Goal: Transaction & Acquisition: Purchase product/service

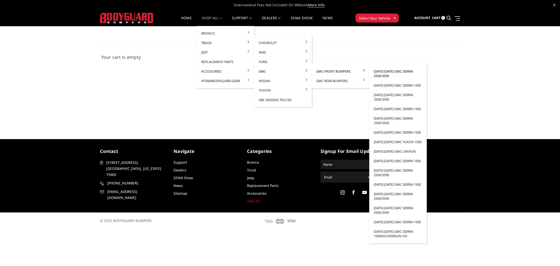
click at [386, 73] on link "[DATE]-[DATE] GMC Sierra 2500/3500" at bounding box center [398, 74] width 54 height 14
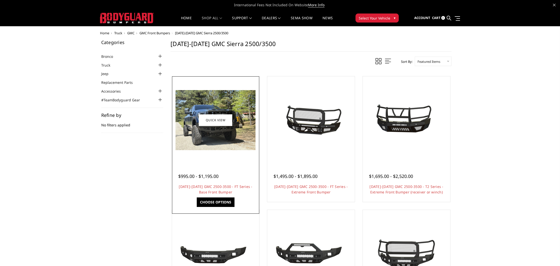
click at [226, 158] on div at bounding box center [215, 120] width 85 height 85
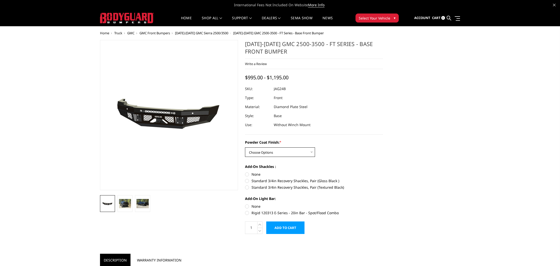
click at [268, 152] on select "Choose Options Bare Metal Gloss Black Powder Coat Textured Black Powder Coat" at bounding box center [280, 152] width 70 height 10
select select "3389"
click at [248, 187] on label "Standard 3/4in Recovery Shackles, Pair (Textured Black)" at bounding box center [314, 187] width 138 height 5
click at [383, 178] on input "Standard 3/4in Recovery Shackles, Pair (Textured Black)" at bounding box center [383, 178] width 0 height 0
radio input "true"
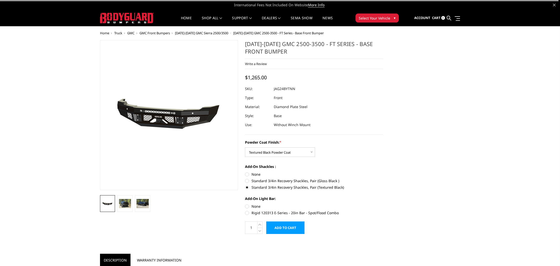
click at [246, 206] on label "None" at bounding box center [314, 206] width 138 height 5
click at [245, 204] on input "None" at bounding box center [245, 204] width 0 height 0
radio input "true"
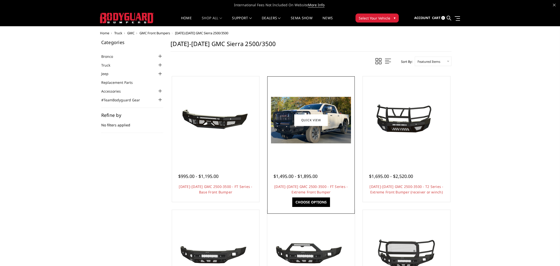
click at [324, 137] on img at bounding box center [311, 120] width 80 height 47
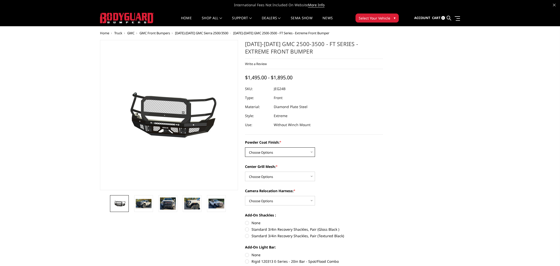
click at [299, 150] on select "Choose Options Bare Metal Gloss Black Powder Coat Textured Black Powder Coat" at bounding box center [280, 152] width 70 height 10
click at [286, 152] on select "Choose Options Bare Metal Gloss Black Powder Coat Textured Black Powder Coat" at bounding box center [280, 152] width 70 height 10
select select "3286"
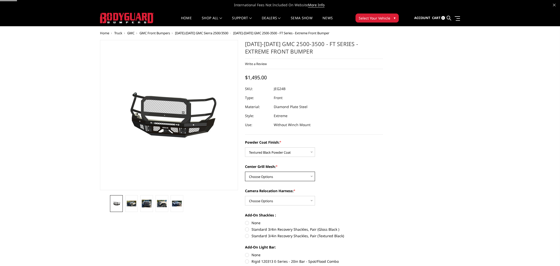
click at [275, 174] on select "Choose Options WITH Expanded Metal in Center Grill WITHOUT Expanded Metal in Ce…" at bounding box center [280, 177] width 70 height 10
select select "3287"
click at [267, 200] on select "Choose Options WITH Camera Relocation Harness WITHOUT Camera Relocation Harness" at bounding box center [280, 201] width 70 height 10
select select "3289"
click at [247, 229] on label "Standard 3/4in Recovery Shackles, Pair (Gloss Black )" at bounding box center [314, 229] width 138 height 5
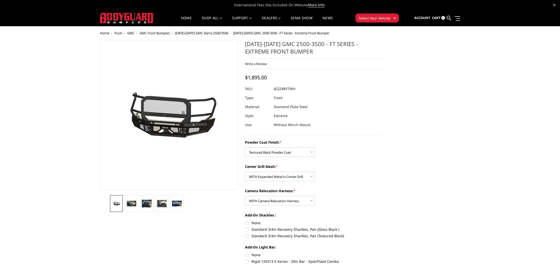
click at [383, 220] on input "Standard 3/4in Recovery Shackles, Pair (Gloss Black )" at bounding box center [383, 220] width 0 height 0
radio input "true"
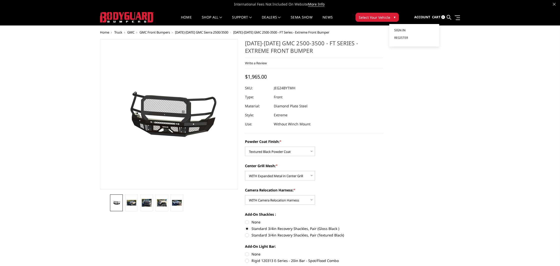
click at [406, 30] on link "Sign in" at bounding box center [414, 31] width 40 height 8
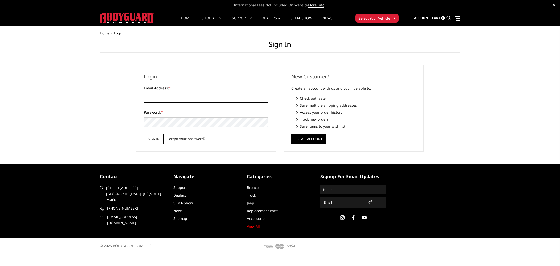
type input "[PERSON_NAME][EMAIL_ADDRESS][DOMAIN_NAME]"
click at [154, 142] on input "Sign in" at bounding box center [154, 139] width 20 height 10
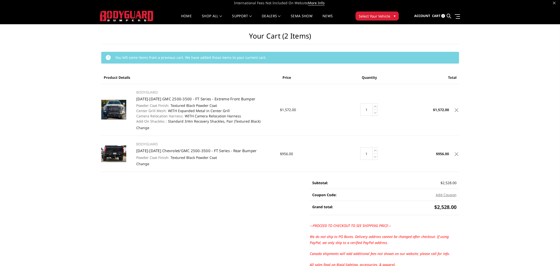
click at [456, 111] on icon at bounding box center [457, 110] width 4 height 4
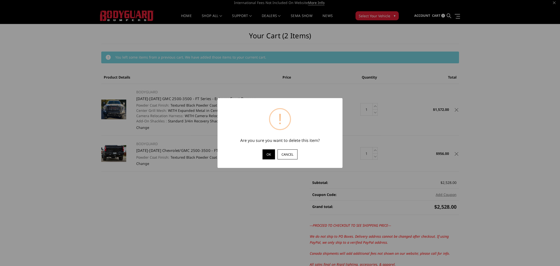
click at [271, 156] on button "OK" at bounding box center [269, 154] width 13 height 10
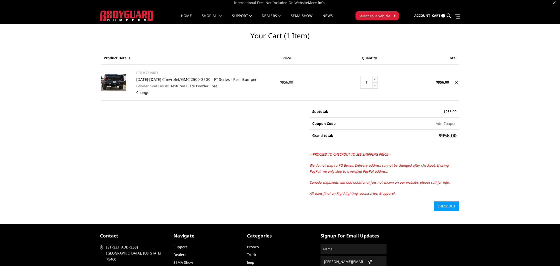
click at [456, 86] on td "Total $956.00" at bounding box center [429, 82] width 60 height 36
click at [455, 84] on icon at bounding box center [457, 83] width 4 height 4
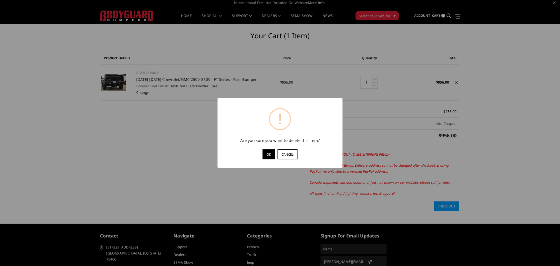
click at [266, 152] on button "OK" at bounding box center [269, 154] width 13 height 10
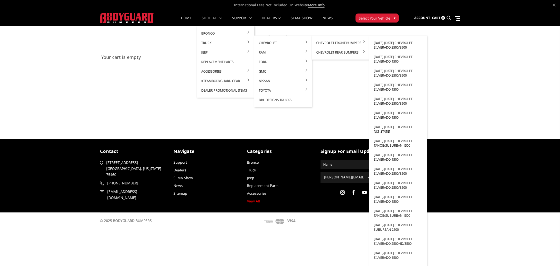
click at [393, 47] on link "[DATE]-[DATE] Chevrolet Silverado 2500/3500" at bounding box center [398, 45] width 54 height 14
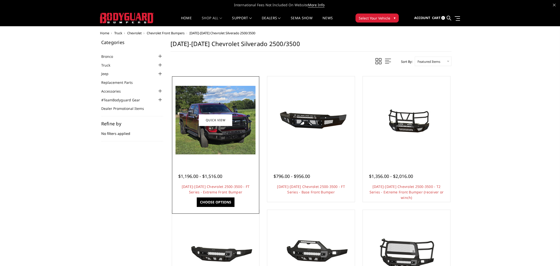
click at [221, 158] on div at bounding box center [215, 120] width 85 height 85
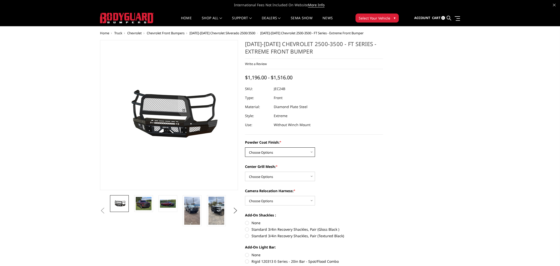
click at [265, 155] on select "Choose Options Bare Metal Gloss Black Powder Coat Textured Black Powder Coat" at bounding box center [280, 152] width 70 height 10
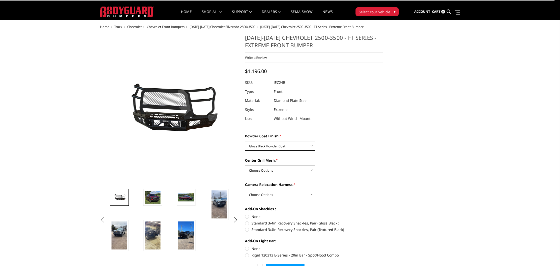
scroll to position [8, 0]
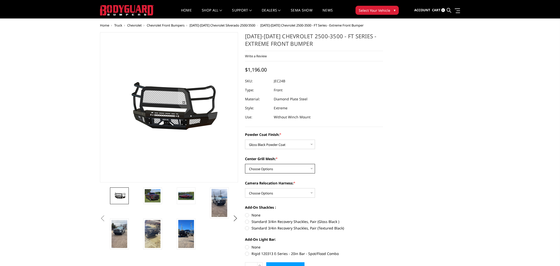
click at [267, 167] on select "Choose Options WITH Expanded Metal in Center Grill WITHOUT Expanded Metal in Ce…" at bounding box center [280, 169] width 70 height 10
click at [267, 145] on select "Choose Options Bare Metal Gloss Black Powder Coat Textured Black Powder Coat" at bounding box center [280, 145] width 70 height 10
select select "3279"
click at [265, 168] on select "Choose Options WITH Expanded Metal in Center Grill WITHOUT Expanded Metal in Ce…" at bounding box center [280, 169] width 70 height 10
select select "3280"
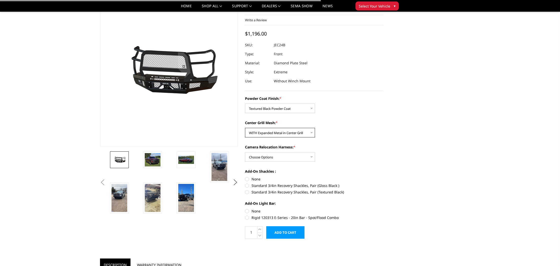
scroll to position [30, 0]
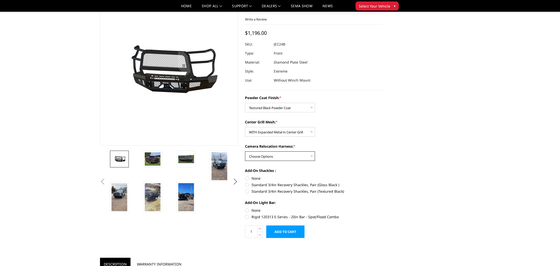
click at [263, 159] on select "Choose Options WITH Camera Relocation Harness WITHOUT Camera Relocation Harness" at bounding box center [280, 156] width 70 height 10
select select "3282"
click at [248, 184] on label "Standard 3/4in Recovery Shackles, Pair (Gloss Black )" at bounding box center [314, 184] width 138 height 5
click at [383, 176] on input "Standard 3/4in Recovery Shackles, Pair (Gloss Black )" at bounding box center [383, 176] width 0 height 0
radio input "true"
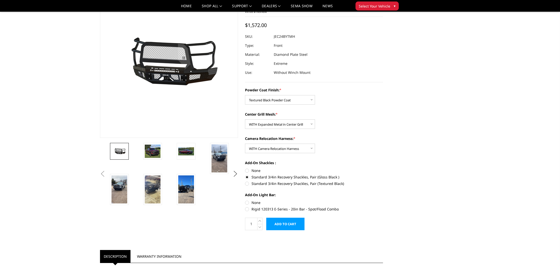
scroll to position [39, 0]
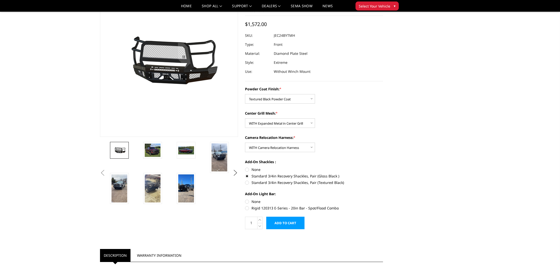
click at [247, 203] on label "None" at bounding box center [314, 201] width 138 height 5
click at [245, 199] on input "None" at bounding box center [245, 199] width 0 height 0
radio input "true"
